Goal: Task Accomplishment & Management: Complete application form

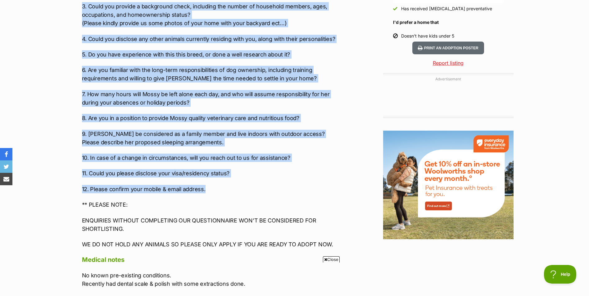
scroll to position [652, 0]
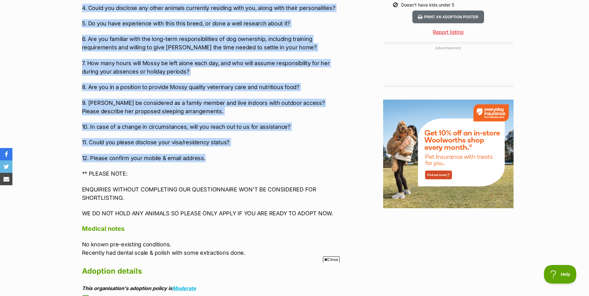
drag, startPoint x: 86, startPoint y: 122, endPoint x: 225, endPoint y: 156, distance: 143.0
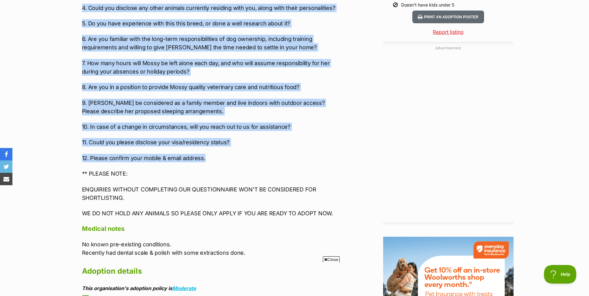
copy div "Lore ips dolorsitam cons adipisc Elits’d eiusmod tem inc utlab et dol magnaali …"
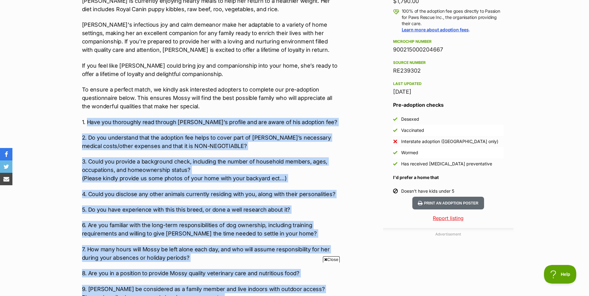
click at [230, 114] on div "Meet [PERSON_NAME], a delightful Boston Terrier with a heart full of love and a…" at bounding box center [210, 155] width 257 height 499
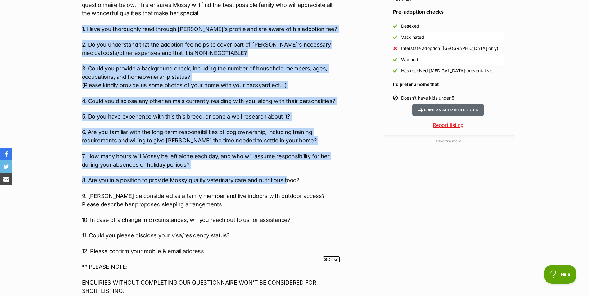
scroll to position [621, 0]
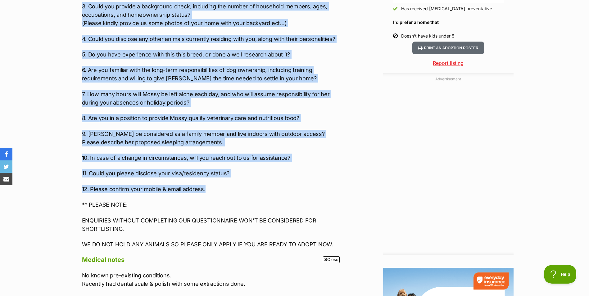
drag, startPoint x: 82, startPoint y: 123, endPoint x: 283, endPoint y: 190, distance: 212.3
click at [283, 190] on div "Meet [PERSON_NAME], a delightful Boston Terrier with a heart full of love and a…" at bounding box center [210, -1] width 257 height 499
copy div "9. Lore ips dolorsitam cons adipisc Elits’d eiusmod tem inc utlab et dol magnaa…"
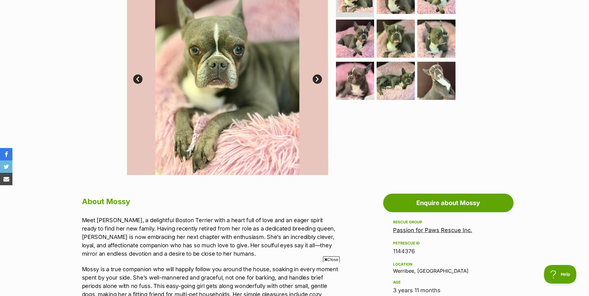
scroll to position [217, 0]
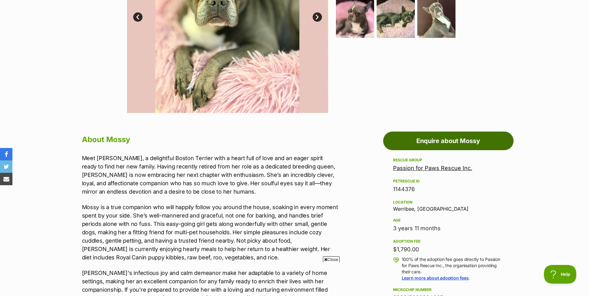
click at [438, 144] on link "Enquire about Mossy" at bounding box center [448, 141] width 130 height 19
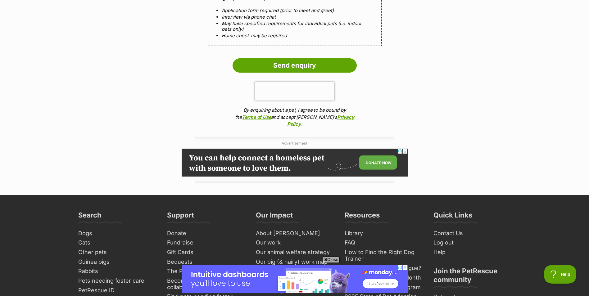
scroll to position [559, 0]
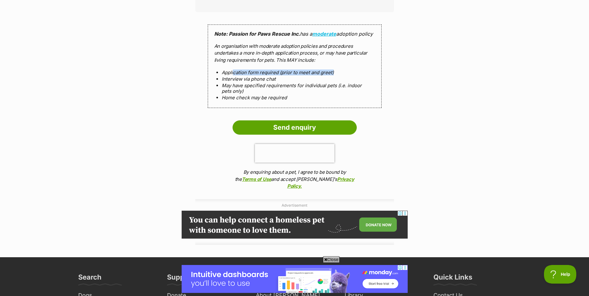
drag, startPoint x: 233, startPoint y: 80, endPoint x: 346, endPoint y: 80, distance: 113.4
click at [346, 75] on li "Application form required (prior to meet and greet)" at bounding box center [295, 72] width 146 height 5
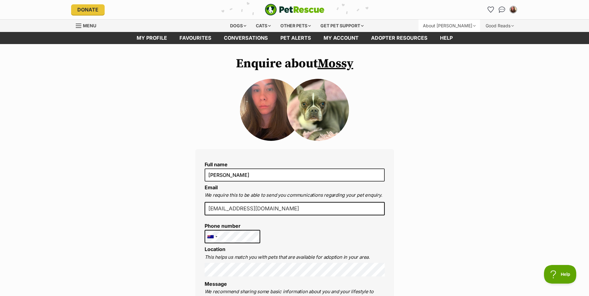
scroll to position [0, 0]
